Goal: Transaction & Acquisition: Download file/media

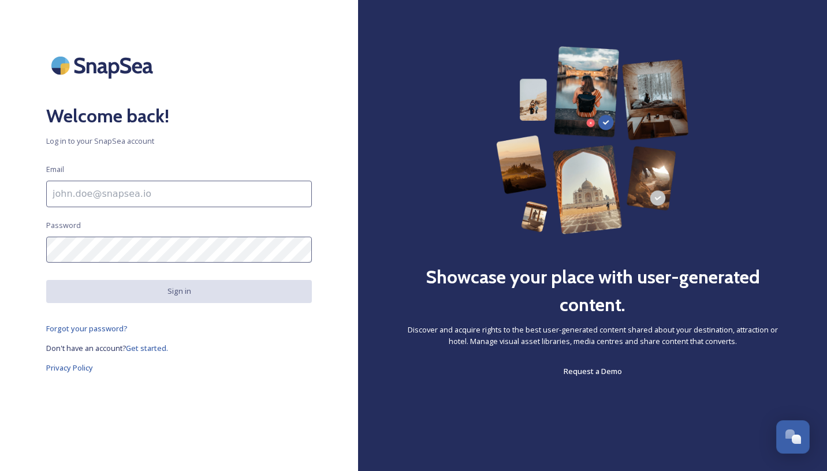
type input "[PERSON_NAME][EMAIL_ADDRESS][PERSON_NAME][DOMAIN_NAME]"
click at [148, 263] on div "Welcome back! Log in to your SnapSea account Email [PERSON_NAME][EMAIL_ADDRESS]…" at bounding box center [179, 235] width 358 height 379
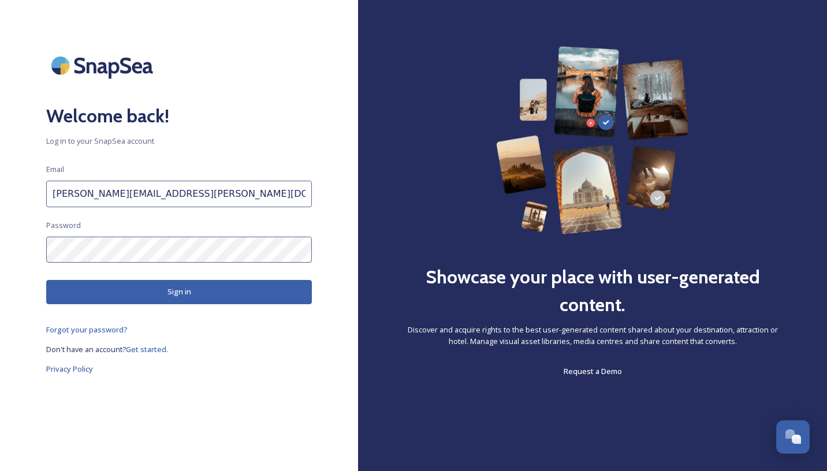
click at [150, 292] on button "Sign in" at bounding box center [179, 292] width 266 height 24
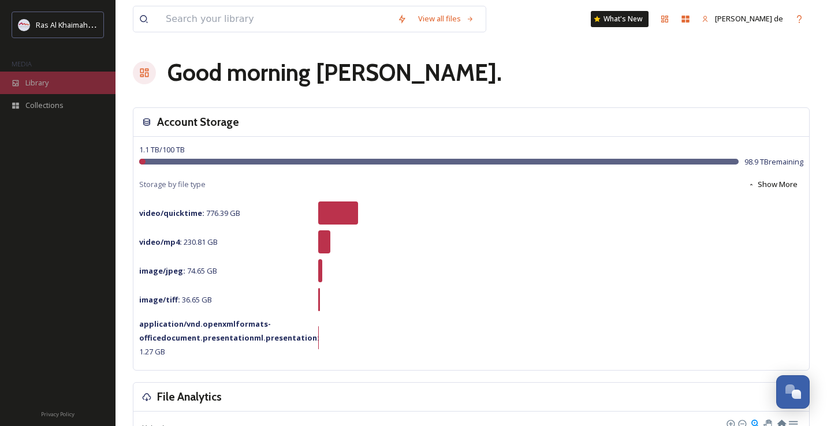
click at [46, 91] on div "Library" at bounding box center [58, 83] width 116 height 23
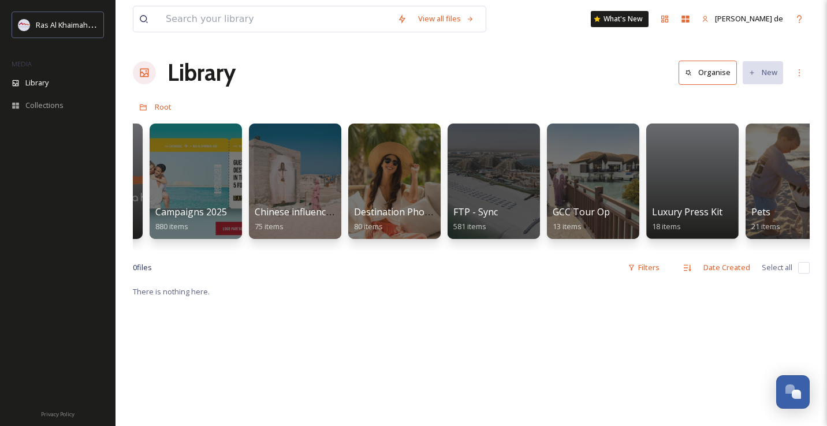
scroll to position [0, 1545]
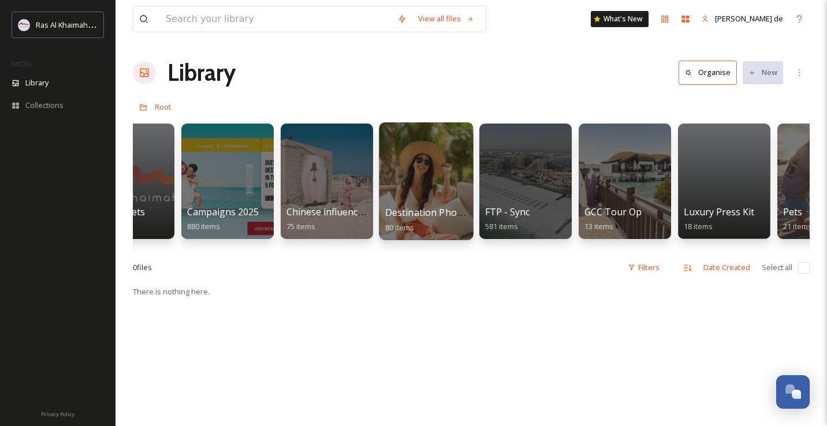
click at [417, 213] on span "Destination Photo Shoot 2023" at bounding box center [452, 212] width 134 height 13
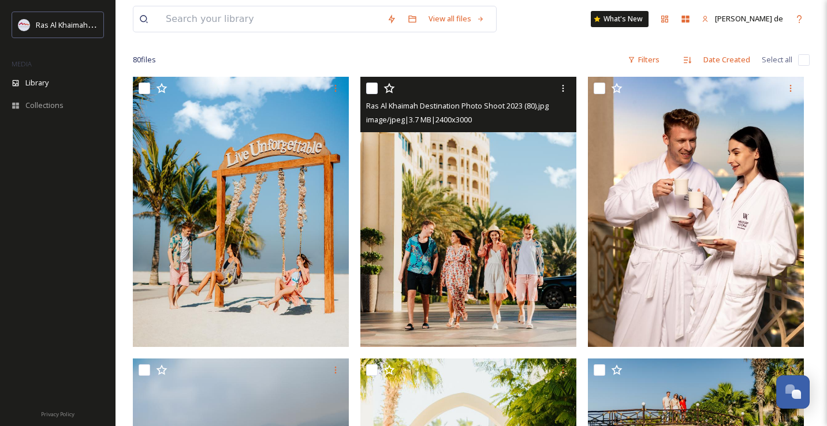
scroll to position [82, 0]
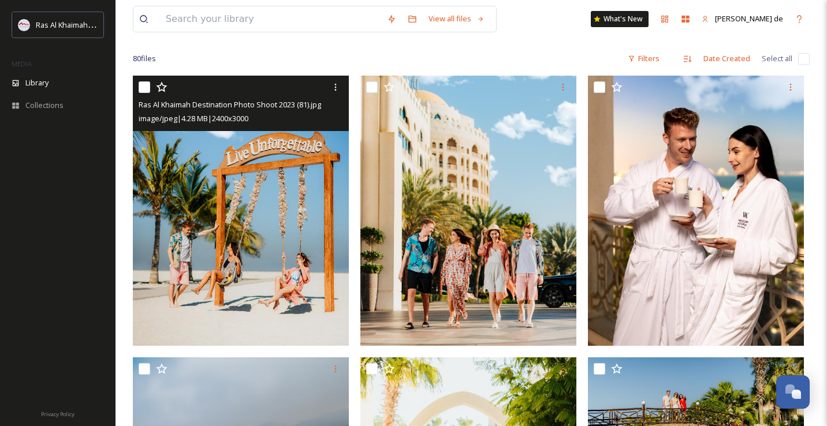
click at [140, 87] on input "checkbox" at bounding box center [145, 87] width 12 height 12
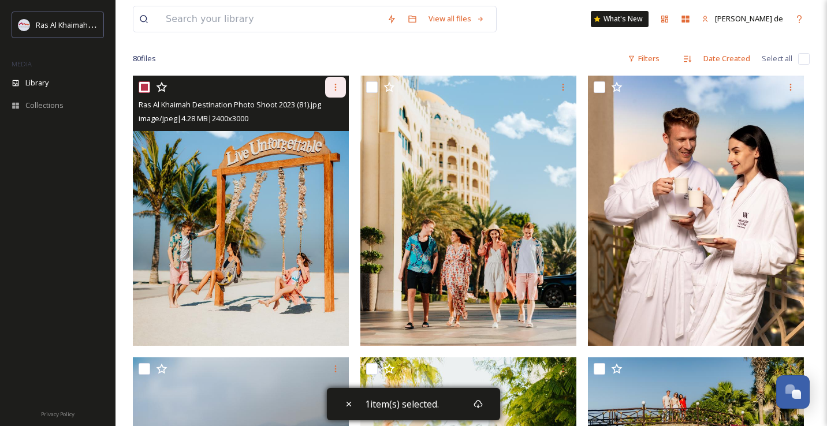
click at [337, 87] on icon at bounding box center [335, 87] width 9 height 9
click at [324, 135] on span "Download" at bounding box center [321, 134] width 35 height 11
click at [147, 87] on input "checkbox" at bounding box center [145, 87] width 12 height 12
checkbox input "false"
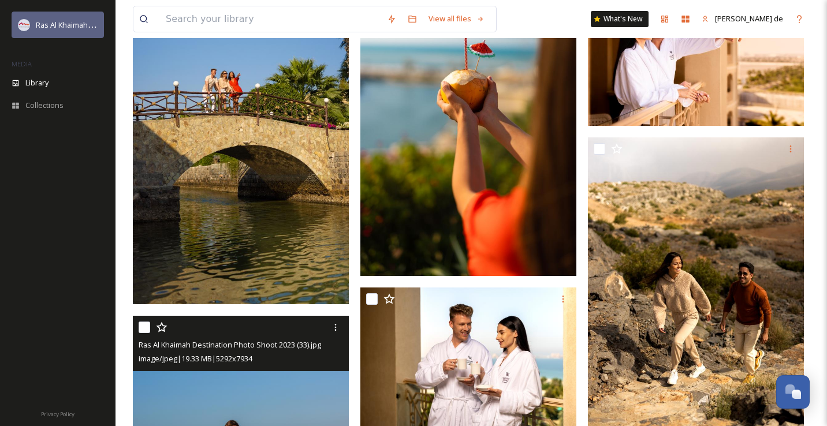
scroll to position [3766, 0]
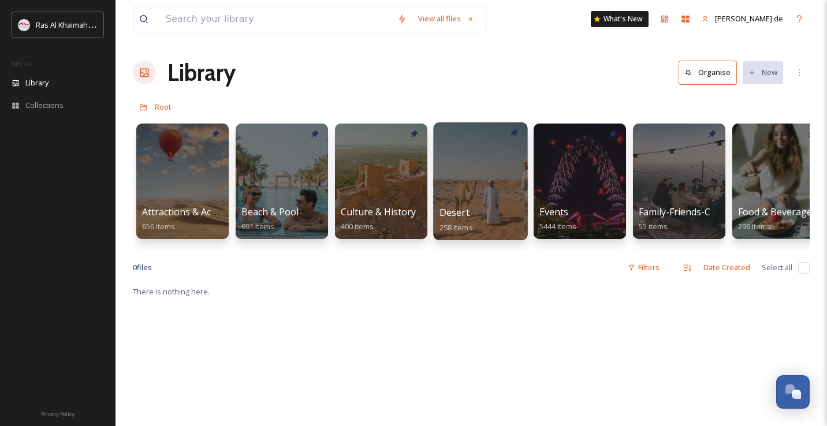
click at [482, 183] on div at bounding box center [480, 181] width 94 height 118
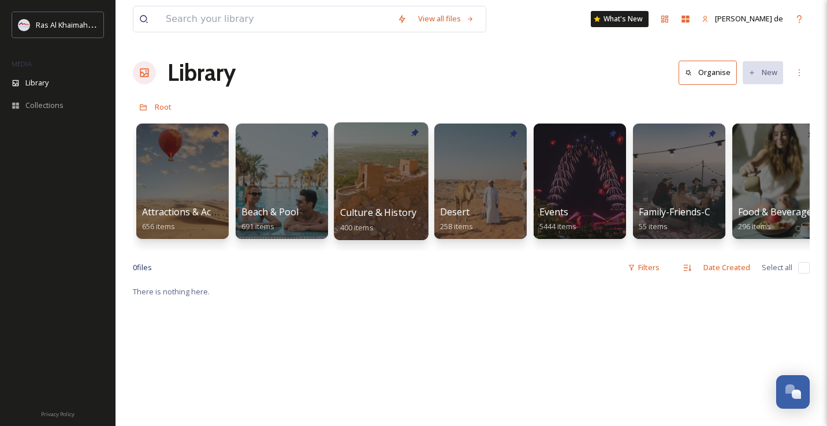
click at [414, 168] on div at bounding box center [381, 181] width 94 height 118
click at [194, 197] on div at bounding box center [182, 182] width 92 height 116
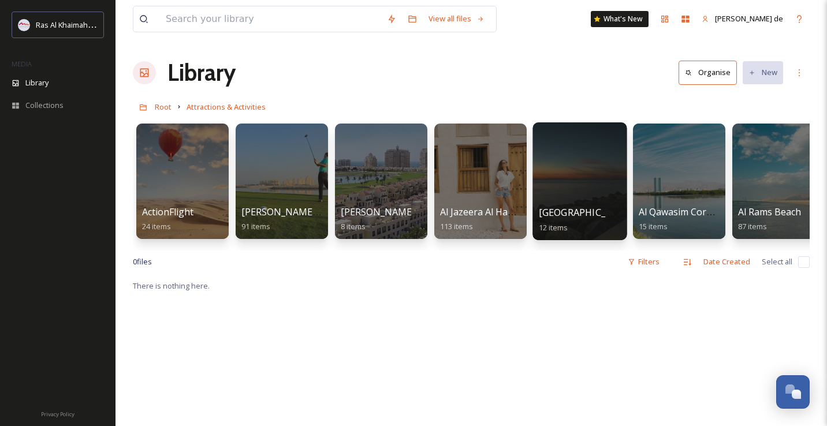
click at [555, 195] on div at bounding box center [580, 181] width 94 height 118
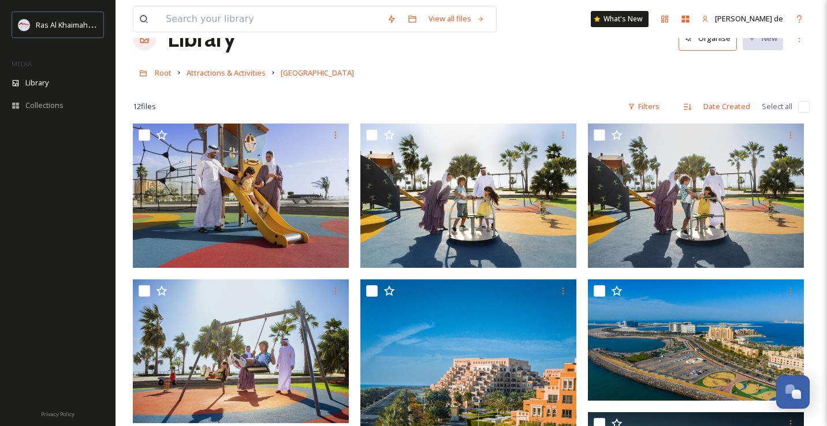
scroll to position [18, 0]
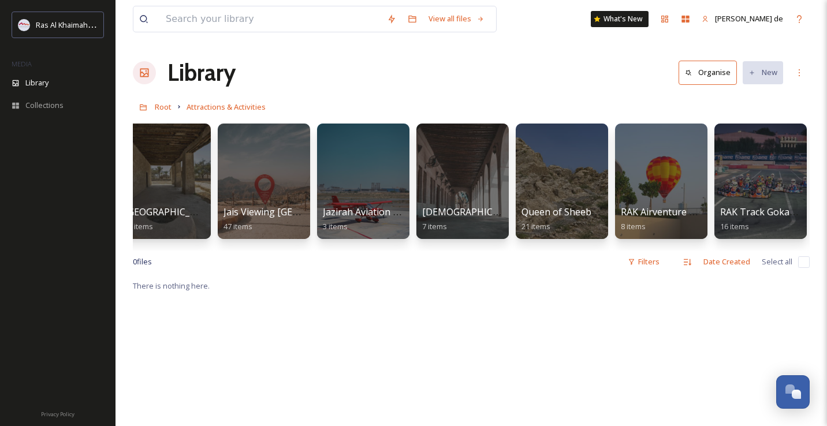
scroll to position [0, 1013]
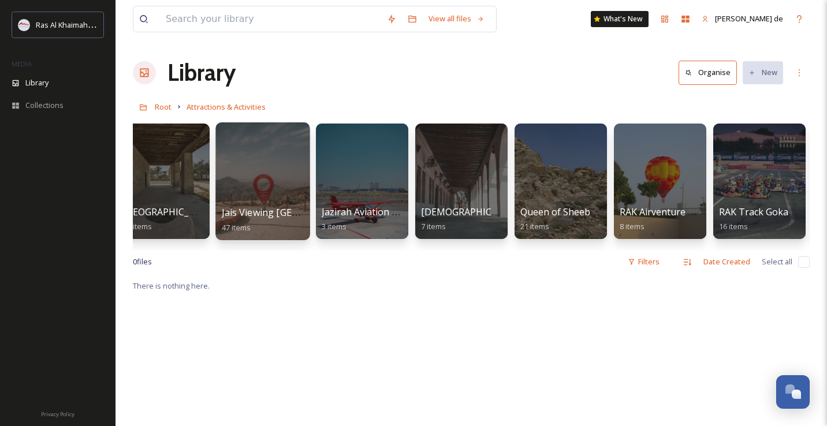
click at [293, 192] on div at bounding box center [263, 181] width 94 height 118
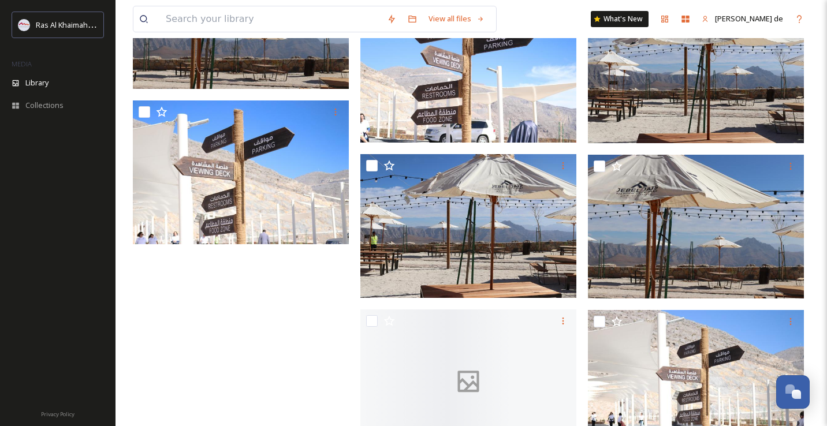
scroll to position [2360, 0]
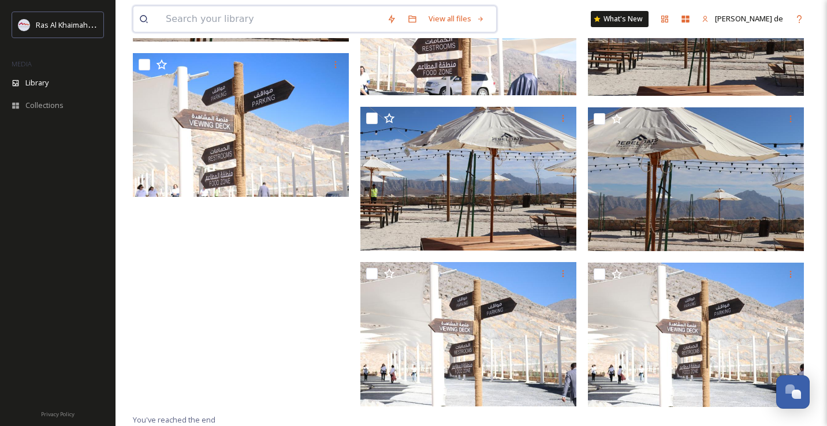
click at [258, 19] on input at bounding box center [270, 18] width 221 height 25
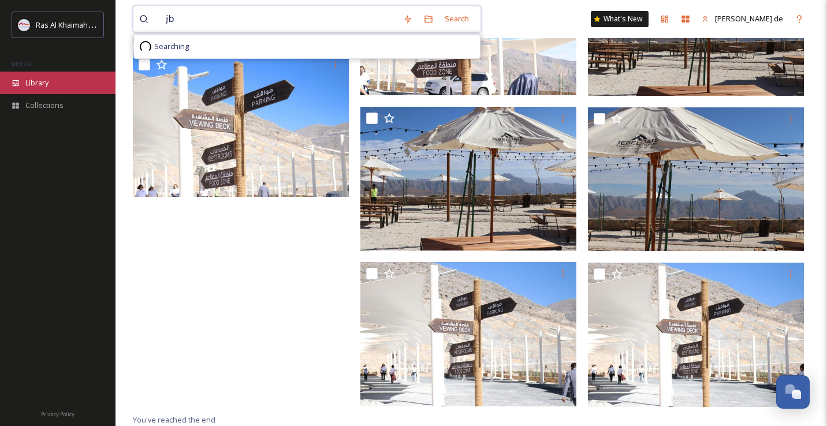
type input "jb"
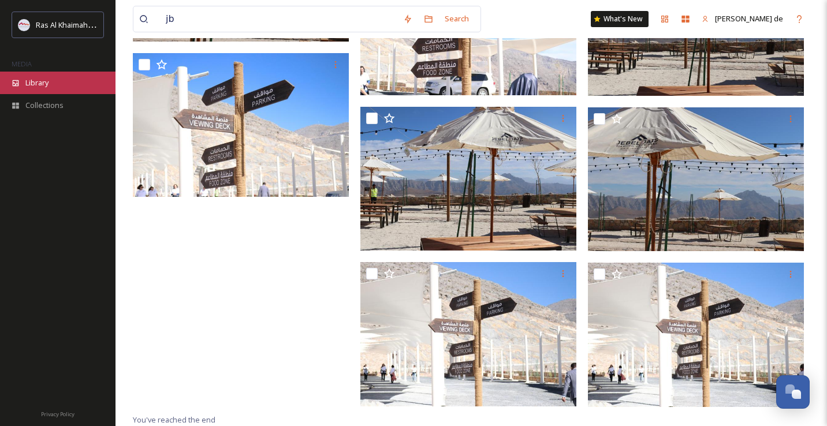
click at [15, 80] on icon at bounding box center [16, 83] width 8 height 8
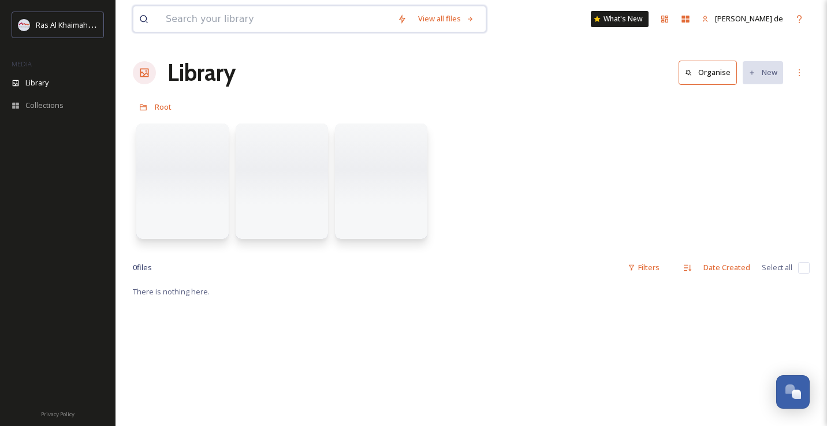
click at [233, 21] on input at bounding box center [276, 18] width 232 height 25
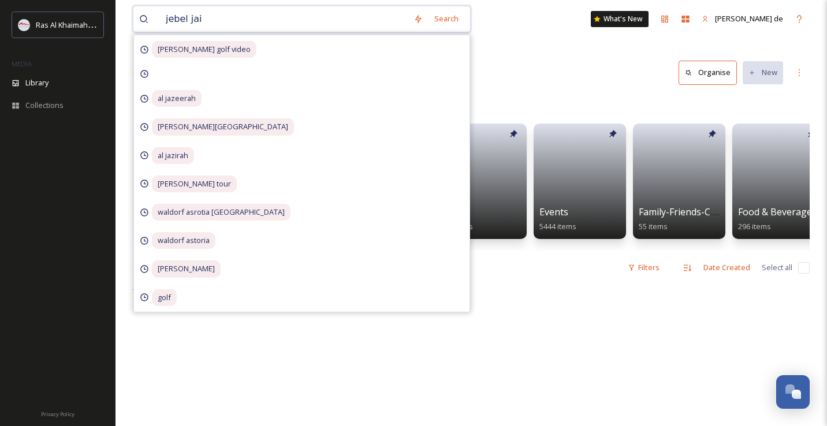
type input "jebel jais"
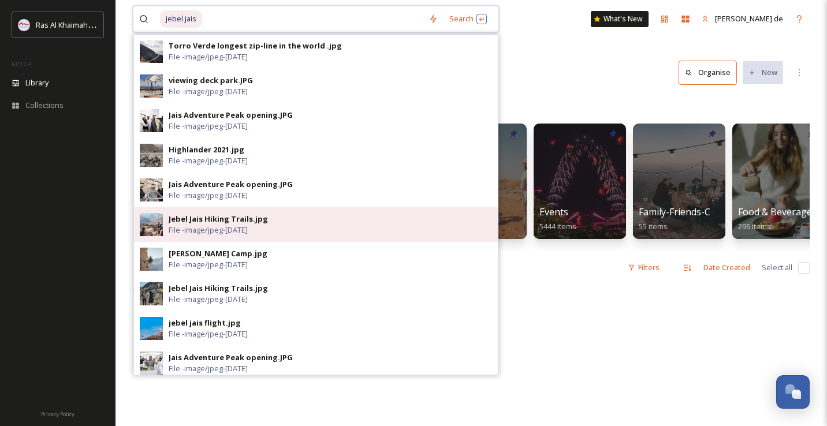
scroll to position [122, 0]
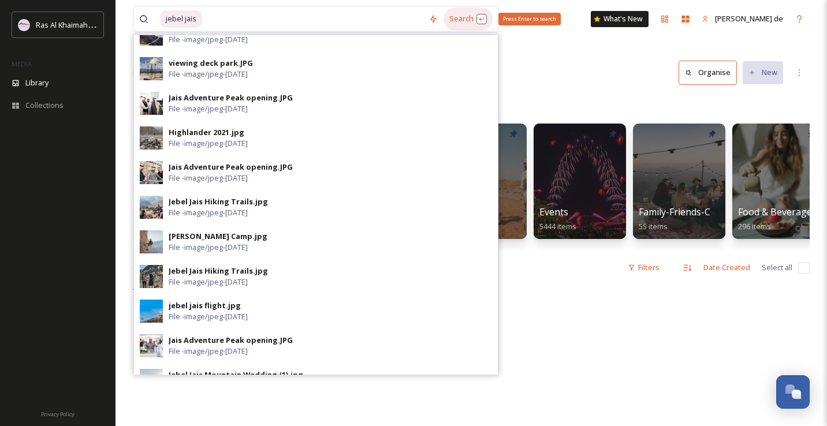
click at [470, 25] on div "Search Press Enter to search" at bounding box center [468, 19] width 49 height 23
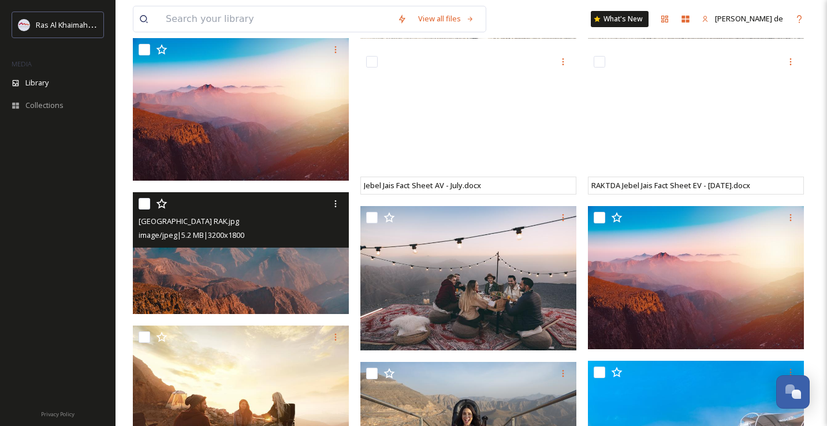
scroll to position [2323, 0]
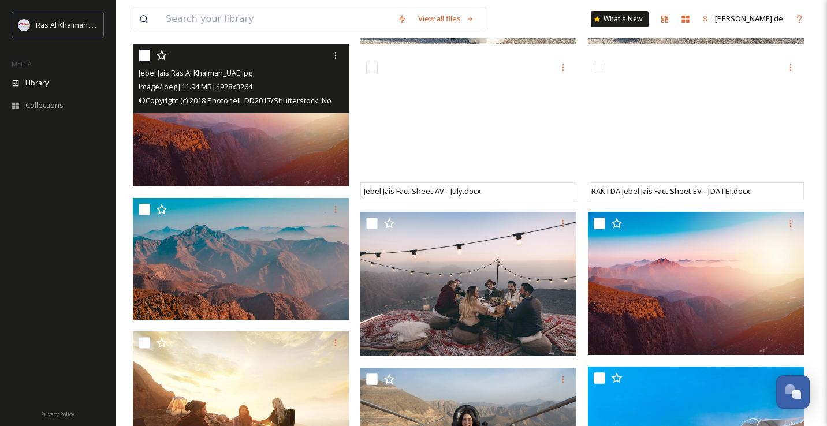
click at [146, 55] on input "checkbox" at bounding box center [145, 56] width 12 height 12
checkbox input "true"
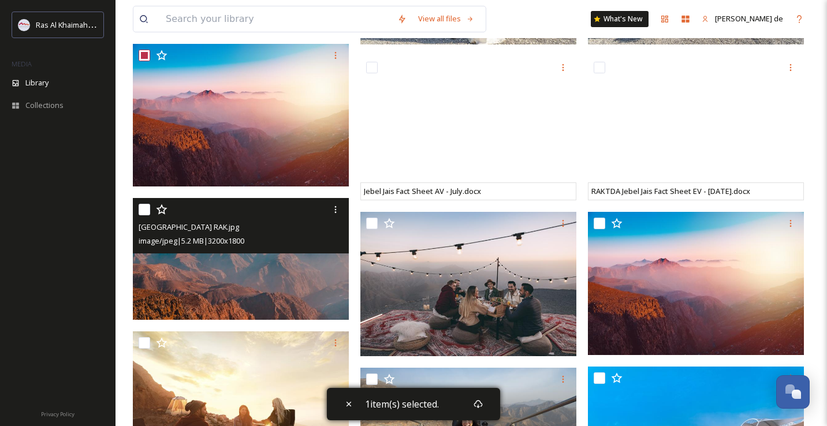
click at [146, 210] on input "checkbox" at bounding box center [145, 210] width 12 height 12
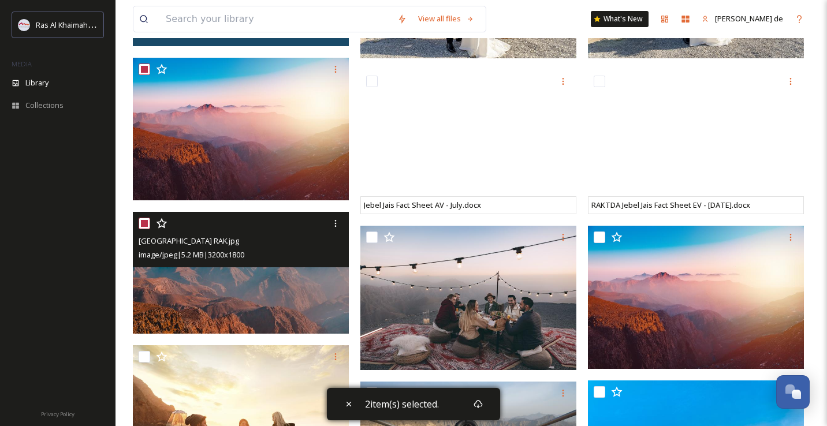
scroll to position [2298, 0]
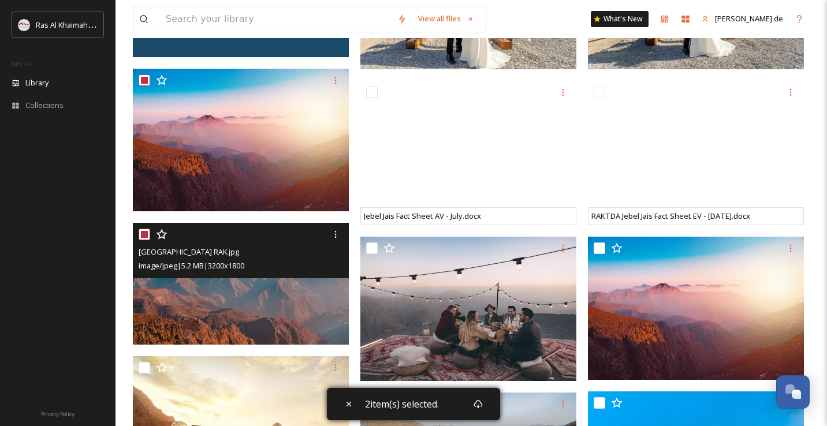
click at [144, 232] on input "checkbox" at bounding box center [145, 235] width 12 height 12
checkbox input "false"
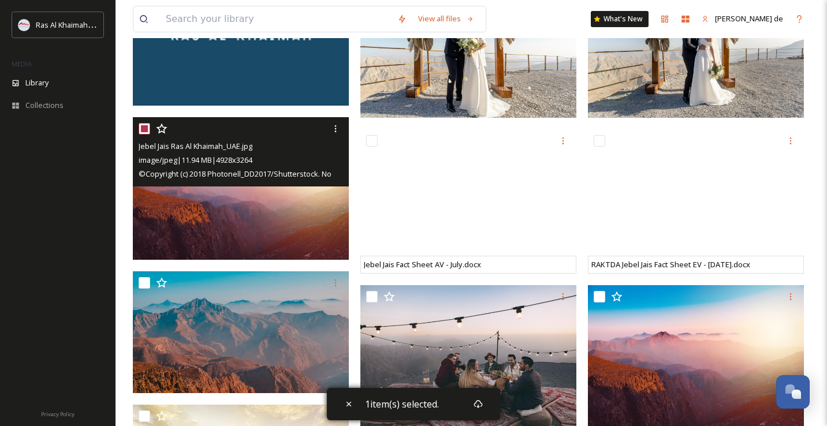
scroll to position [2245, 0]
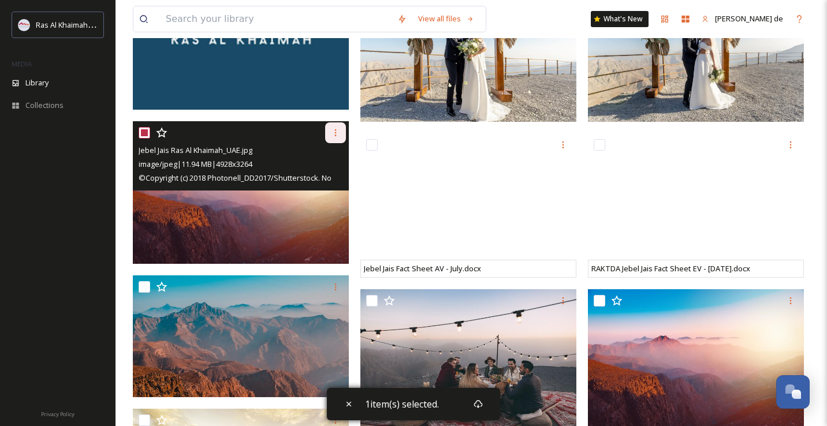
click at [332, 135] on icon at bounding box center [335, 132] width 9 height 9
click at [329, 181] on span "Download" at bounding box center [321, 180] width 35 height 11
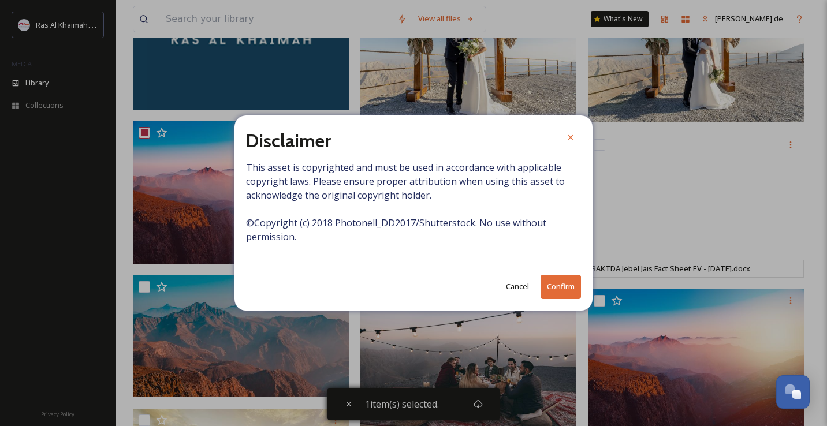
click at [558, 291] on button "Confirm" at bounding box center [561, 287] width 40 height 24
